Goal: Task Accomplishment & Management: Use online tool/utility

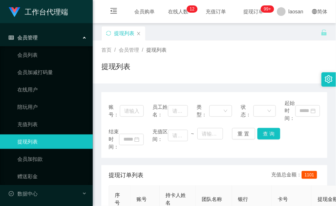
click at [162, 60] on div "首页 / 会员管理 / 提现列表 / 提现列表" at bounding box center [214, 61] width 226 height 31
click at [52, 104] on link "赠送彩金" at bounding box center [51, 176] width 69 height 14
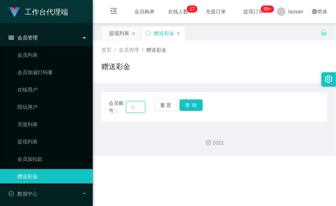
click at [135, 104] on input "text" at bounding box center [135, 107] width 19 height 12
paste input "chunghia"
type input "chunghia"
click at [200, 104] on button "查 询" at bounding box center [190, 106] width 23 height 12
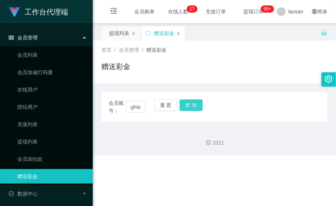
scroll to position [0, 0]
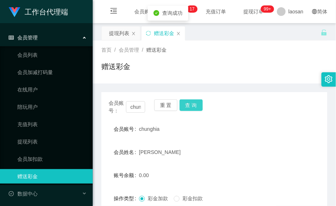
click at [200, 104] on button "查 询" at bounding box center [190, 106] width 23 height 12
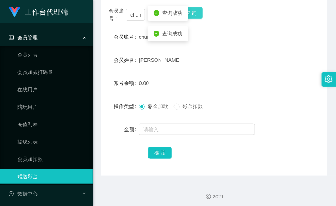
scroll to position [96, 0]
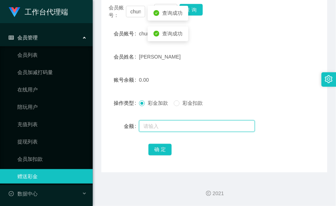
click at [176, 104] on input "text" at bounding box center [197, 126] width 116 height 12
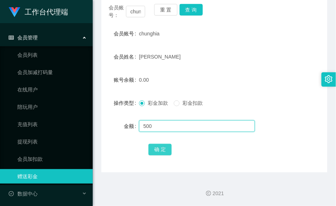
type input "500"
click at [160, 104] on button "确 定" at bounding box center [159, 150] width 23 height 12
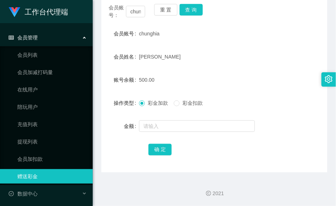
click at [185, 71] on form "会员账号 chunghia 会员姓名 [PERSON_NAME] 账号余额 500.00 操作类型 彩金加款 彩金扣款 金额 确 定" at bounding box center [214, 91] width 226 height 130
click at [196, 10] on button "查 询" at bounding box center [190, 10] width 23 height 12
drag, startPoint x: 197, startPoint y: 9, endPoint x: 192, endPoint y: 9, distance: 4.7
click at [197, 9] on button "查 询" at bounding box center [190, 10] width 23 height 12
click at [194, 11] on button "查 询" at bounding box center [190, 10] width 23 height 12
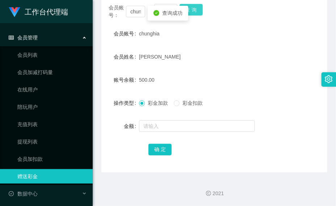
click at [194, 11] on button "查 询" at bounding box center [190, 10] width 23 height 12
